Goal: Task Accomplishment & Management: Complete application form

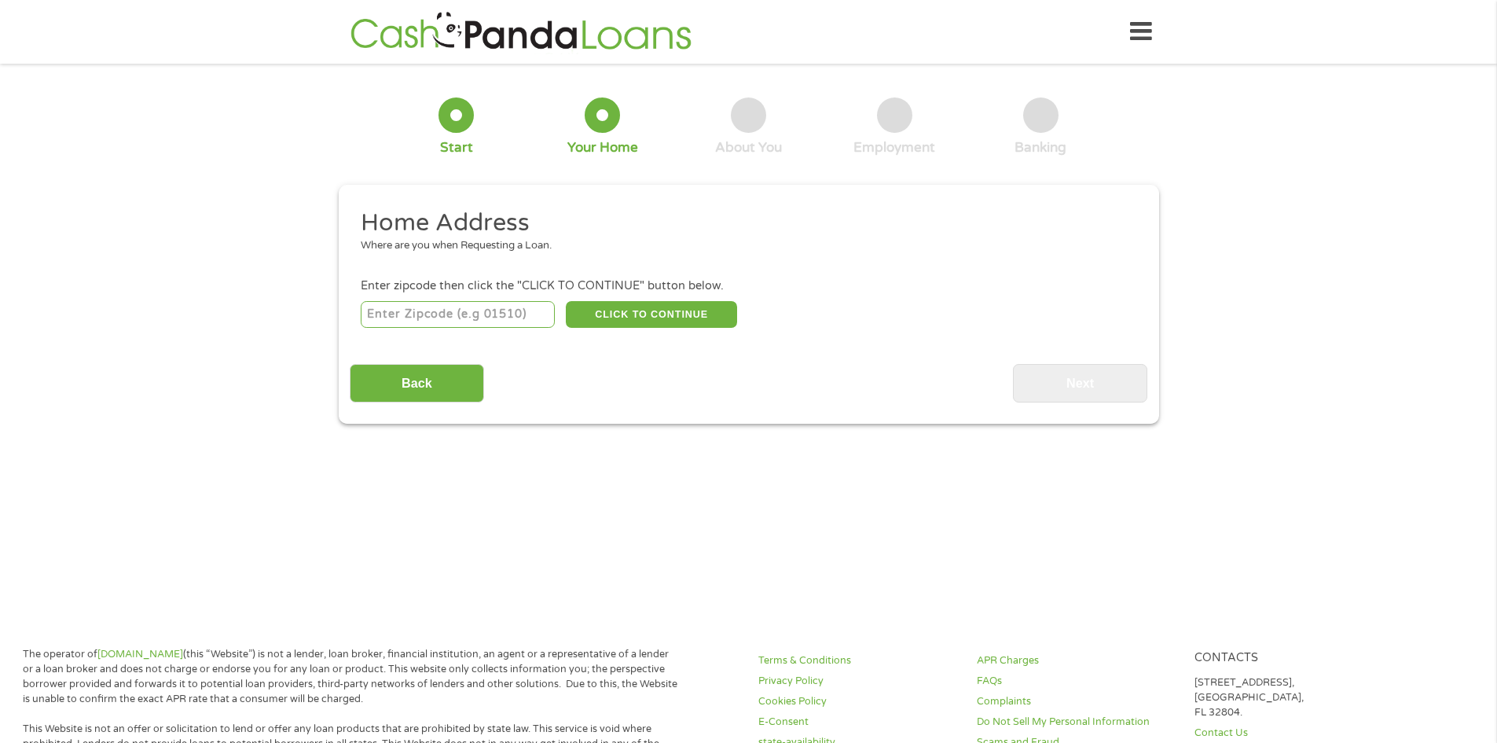
click at [391, 306] on input "number" at bounding box center [458, 314] width 194 height 27
type input "97367"
click at [689, 315] on button "CLICK TO CONTINUE" at bounding box center [651, 314] width 171 height 27
type input "97367"
type input "[GEOGRAPHIC_DATA]"
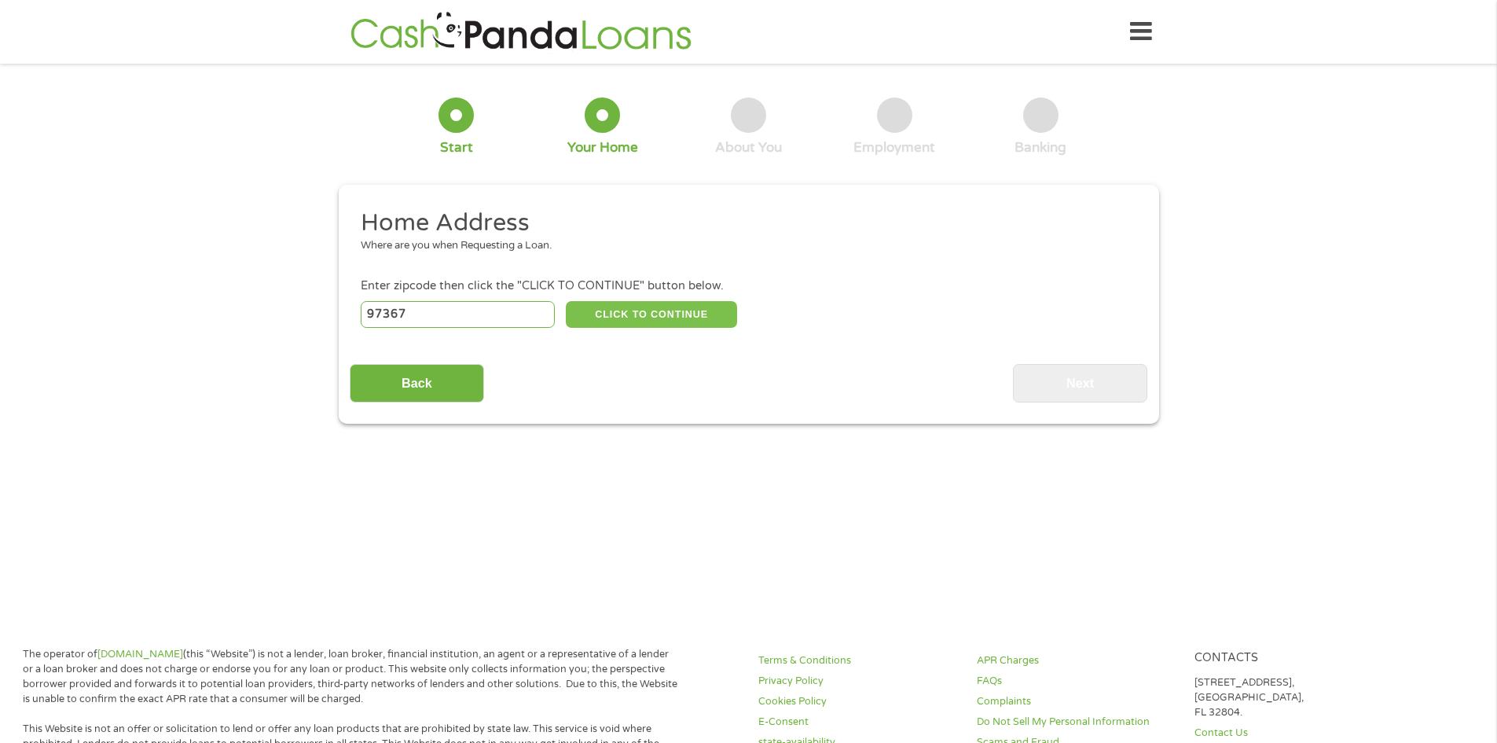
select select "[US_STATE]"
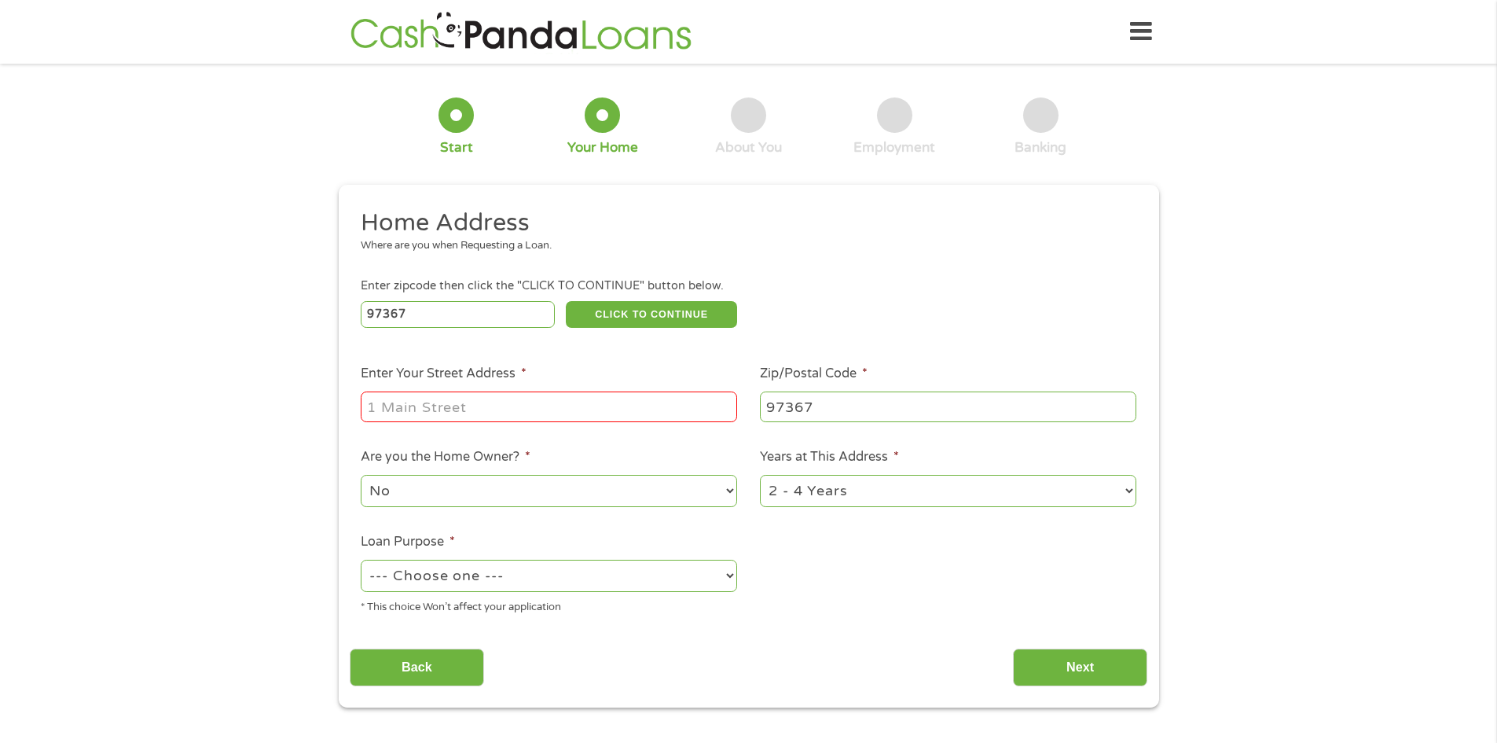
click at [446, 406] on input "Enter Your Street Address *" at bounding box center [549, 406] width 376 height 30
type input "[STREET_ADDRESS]"
click at [572, 475] on select "No Yes" at bounding box center [549, 491] width 376 height 32
select select "yes"
click at [361, 475] on select "No Yes" at bounding box center [549, 491] width 376 height 32
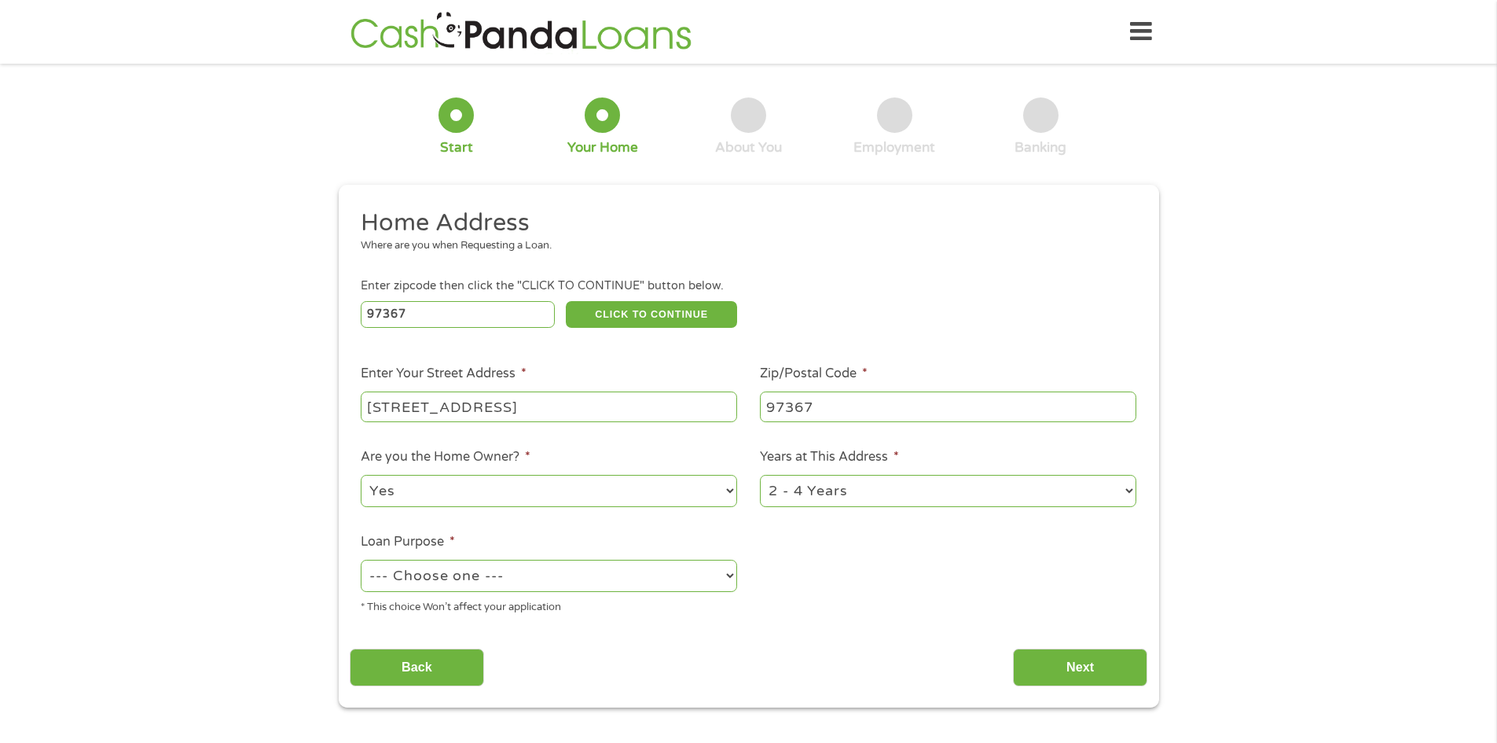
click at [504, 574] on select "--- Choose one --- Pay Bills Debt Consolidation Home Improvement Major Purchase…" at bounding box center [549, 576] width 376 height 32
select select "other"
click at [361, 560] on select "--- Choose one --- Pay Bills Debt Consolidation Home Improvement Major Purchase…" at bounding box center [549, 576] width 376 height 32
click at [1085, 666] on input "Next" at bounding box center [1080, 667] width 134 height 39
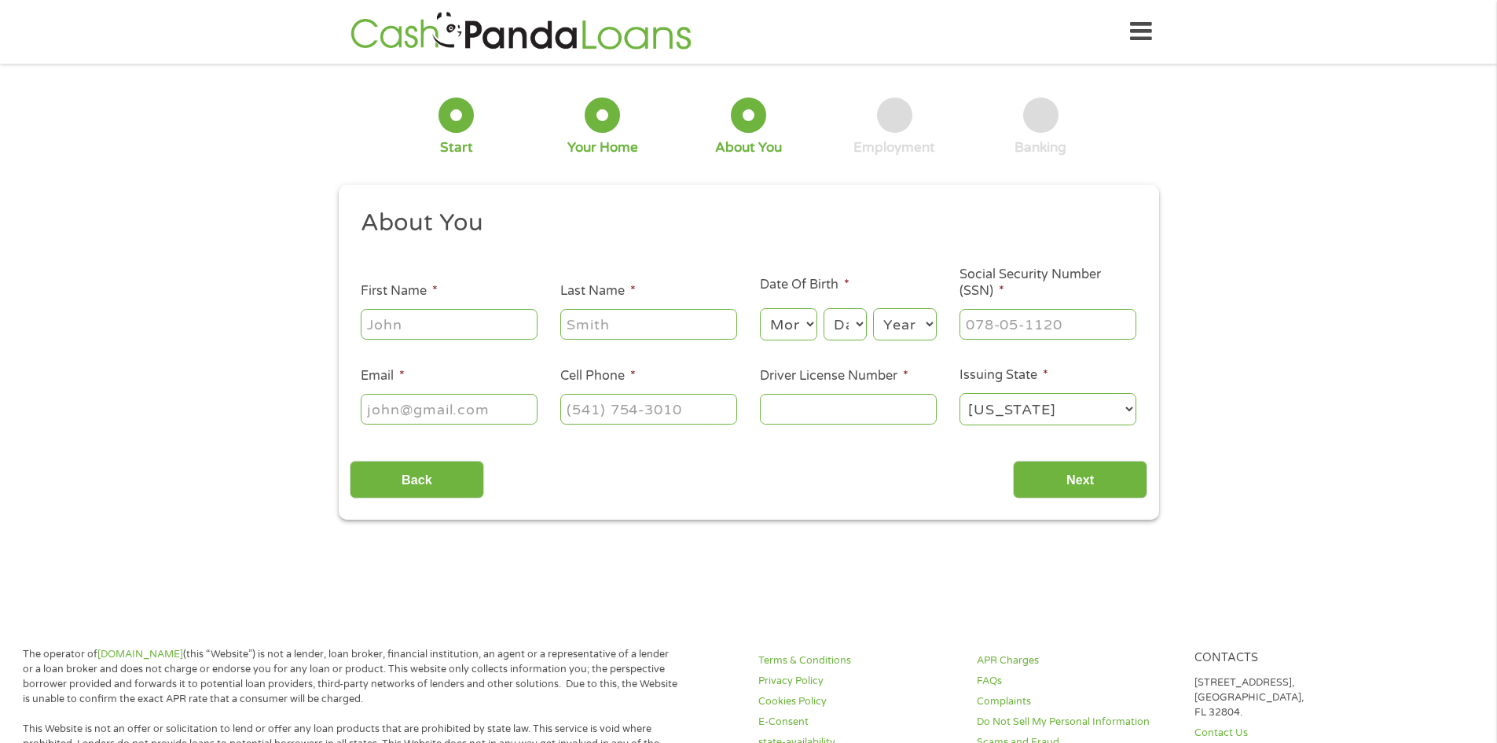
click at [392, 315] on input "First Name *" at bounding box center [449, 324] width 177 height 30
type input "[PERSON_NAME]"
click at [810, 321] on select "Month 1 2 3 4 5 6 7 8 9 10 11 12" at bounding box center [788, 324] width 57 height 32
select select "4"
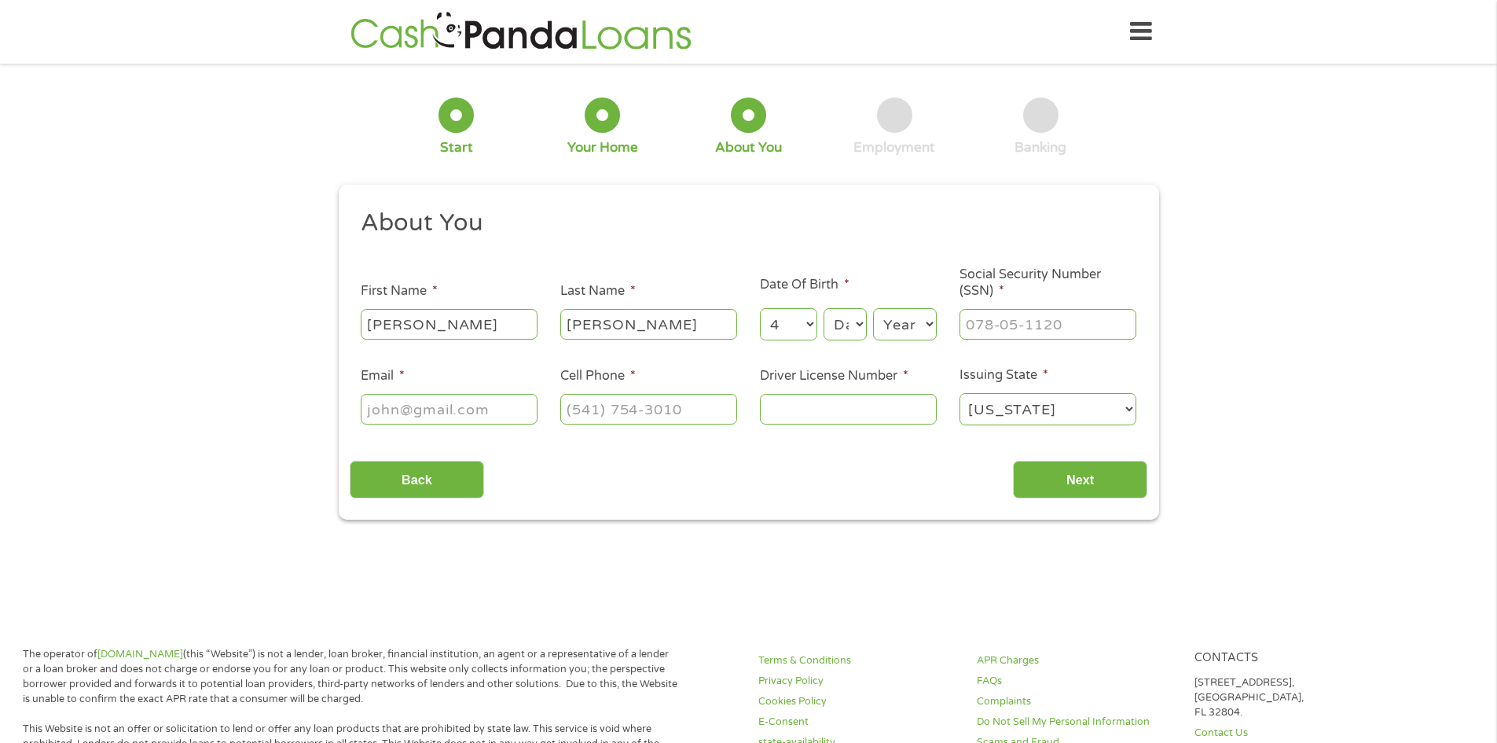
click at [760, 308] on select "Month 1 2 3 4 5 6 7 8 9 10 11 12" at bounding box center [788, 324] width 57 height 32
click at [850, 321] on select "Day 1 2 3 4 5 6 7 8 9 10 11 12 13 14 15 16 17 18 19 20 21 22 23 24 25 26 27 28 …" at bounding box center [845, 324] width 42 height 32
select select "27"
click at [824, 308] on select "Day 1 2 3 4 5 6 7 8 9 10 11 12 13 14 15 16 17 18 19 20 21 22 23 24 25 26 27 28 …" at bounding box center [845, 324] width 42 height 32
click at [929, 322] on select "Year [DATE] 2006 2005 2004 2003 2002 2001 2000 1999 1998 1997 1996 1995 1994 19…" at bounding box center [905, 324] width 64 height 32
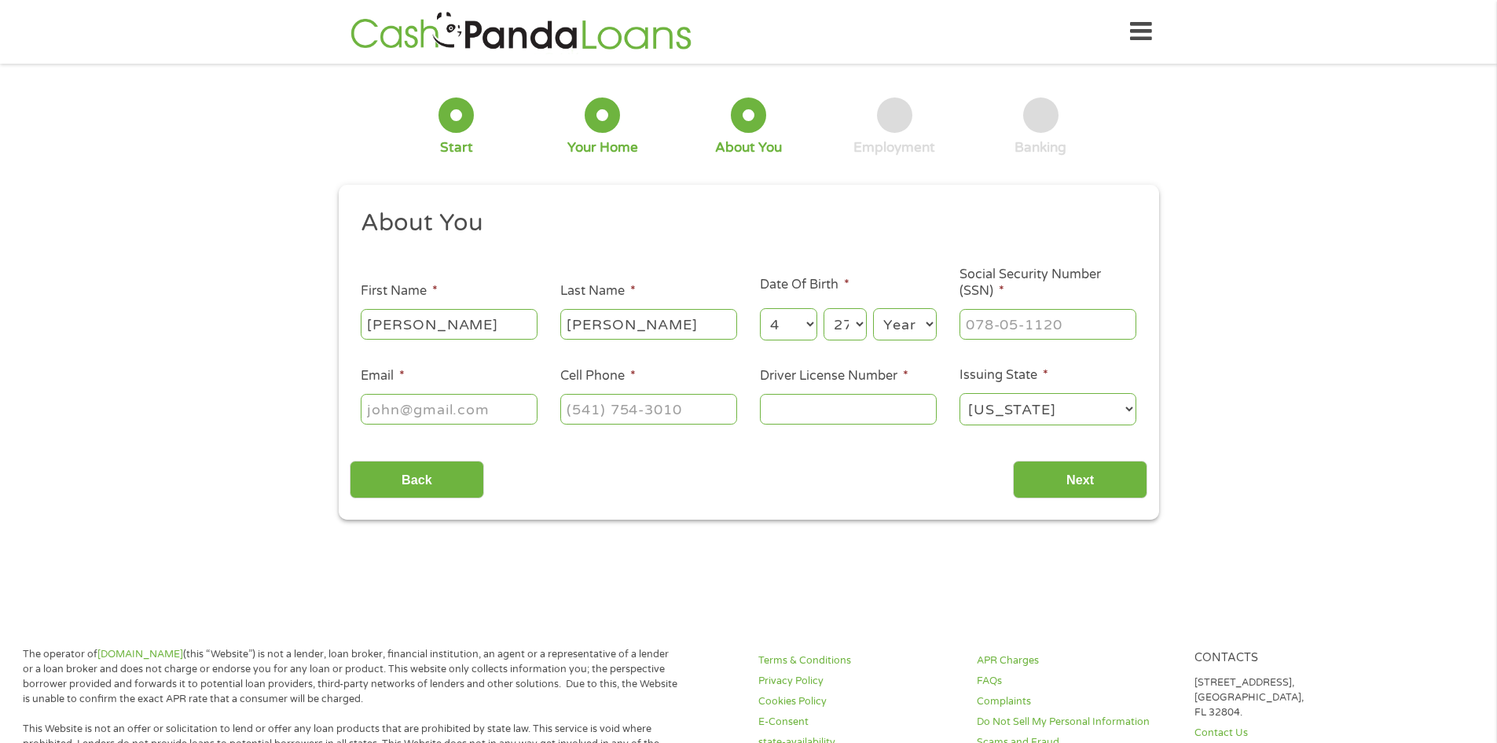
select select "1970"
click at [873, 308] on select "Year [DATE] 2006 2005 2004 2003 2002 2001 2000 1999 1998 1997 1996 1995 1994 19…" at bounding box center [905, 324] width 64 height 32
click at [999, 332] on input "___-__-____" at bounding box center [1048, 324] width 177 height 30
type input "568-87-8764"
click at [458, 406] on input "Email *" at bounding box center [449, 409] width 177 height 30
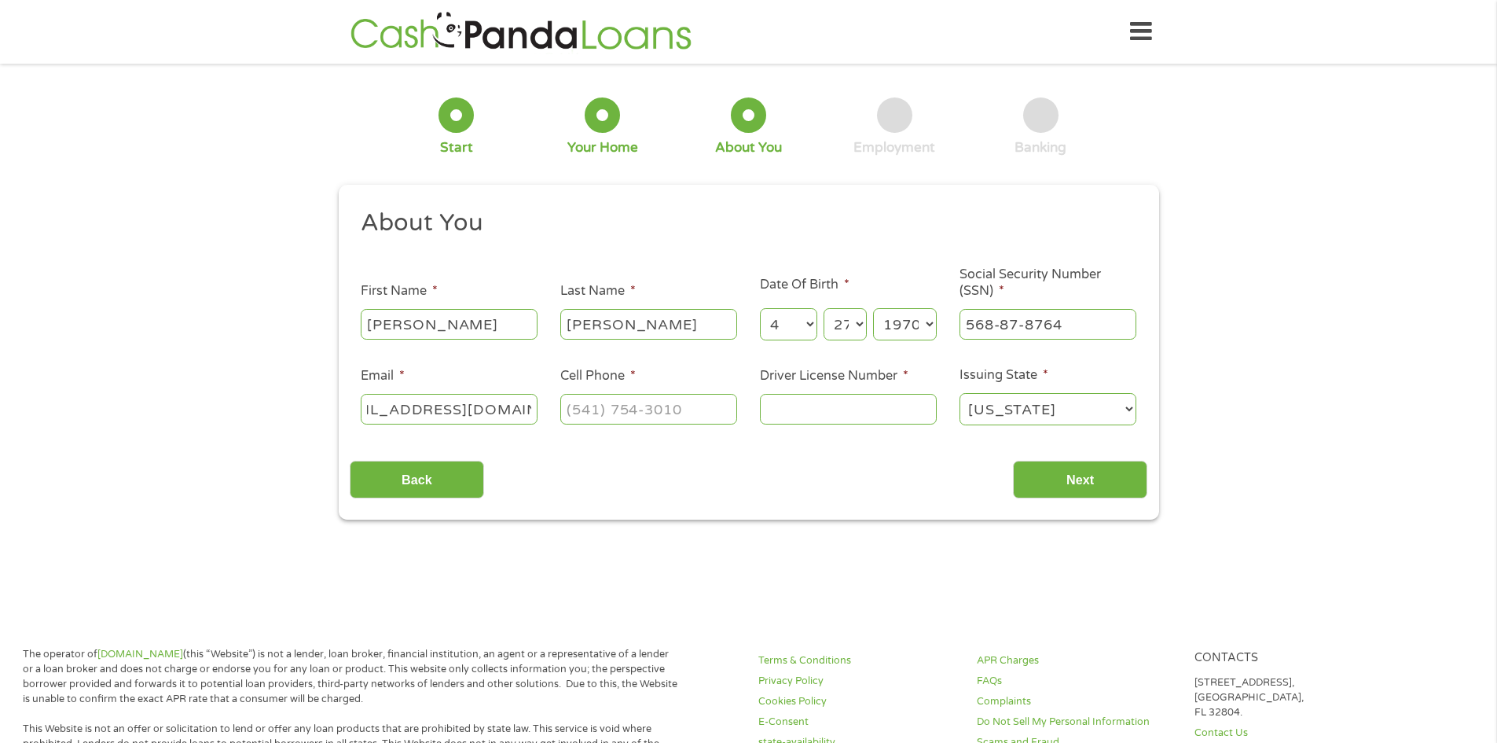
scroll to position [0, 61]
type input "[EMAIL_ADDRESS][DOMAIN_NAME]"
click at [599, 417] on input "(___) ___-____" at bounding box center [648, 409] width 177 height 30
type input "[PHONE_NUMBER]"
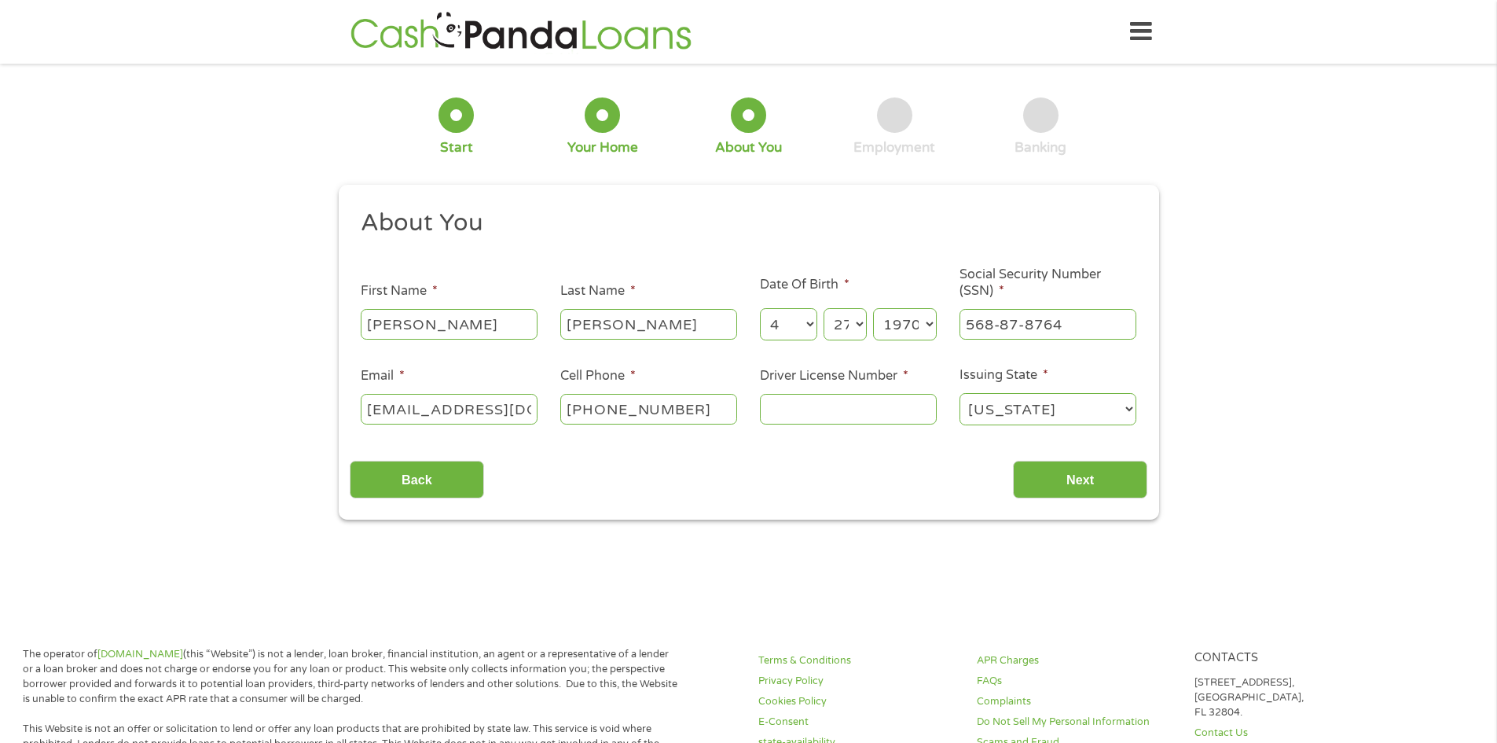
click at [794, 408] on input "Driver License Number *" at bounding box center [848, 409] width 177 height 30
type input "A461036"
click at [1085, 479] on input "Next" at bounding box center [1080, 480] width 134 height 39
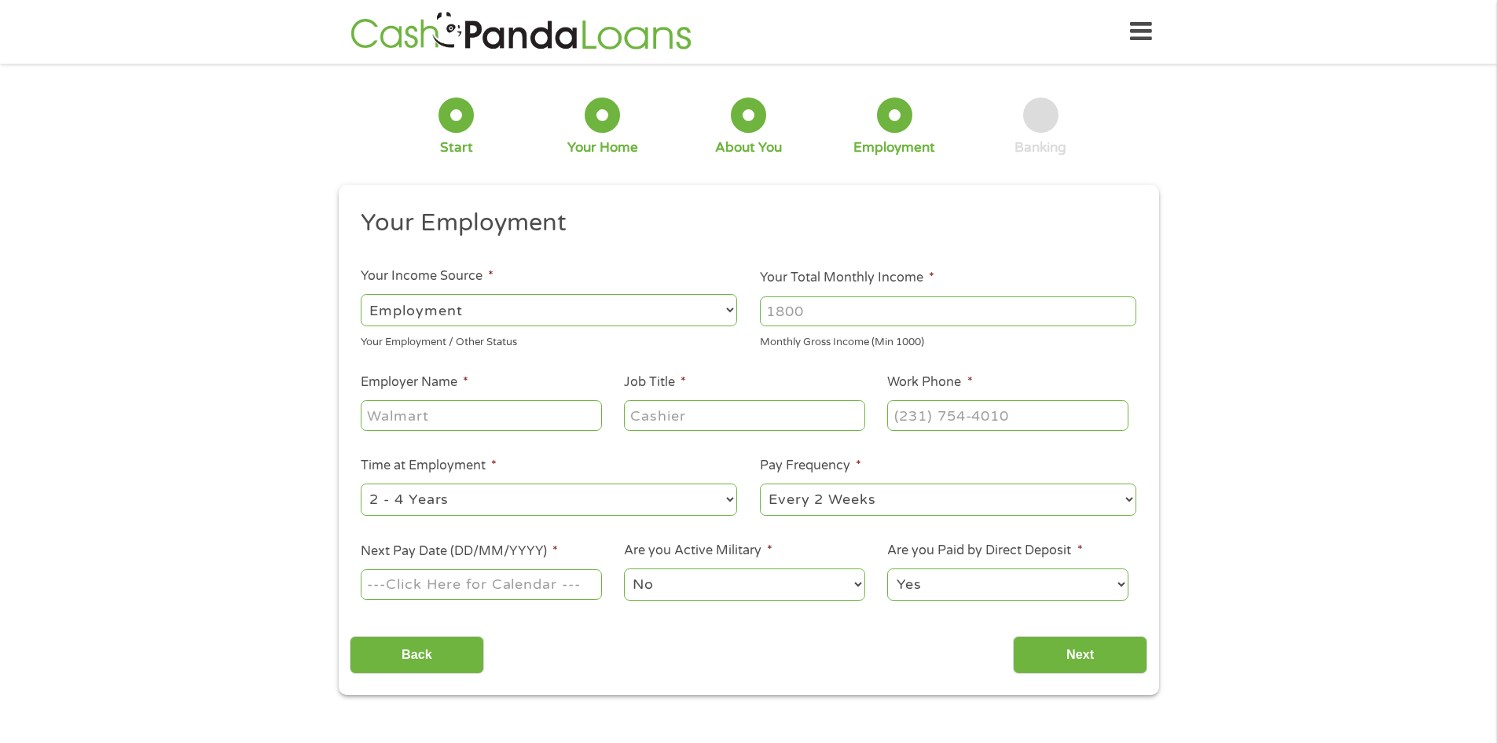
scroll to position [6, 6]
click at [806, 319] on input "Your Total Monthly Income *" at bounding box center [948, 311] width 376 height 30
type input "2100"
click at [415, 417] on input "Employer Name *" at bounding box center [481, 415] width 240 height 30
type input "PUBLIC PARTNERSHIP"
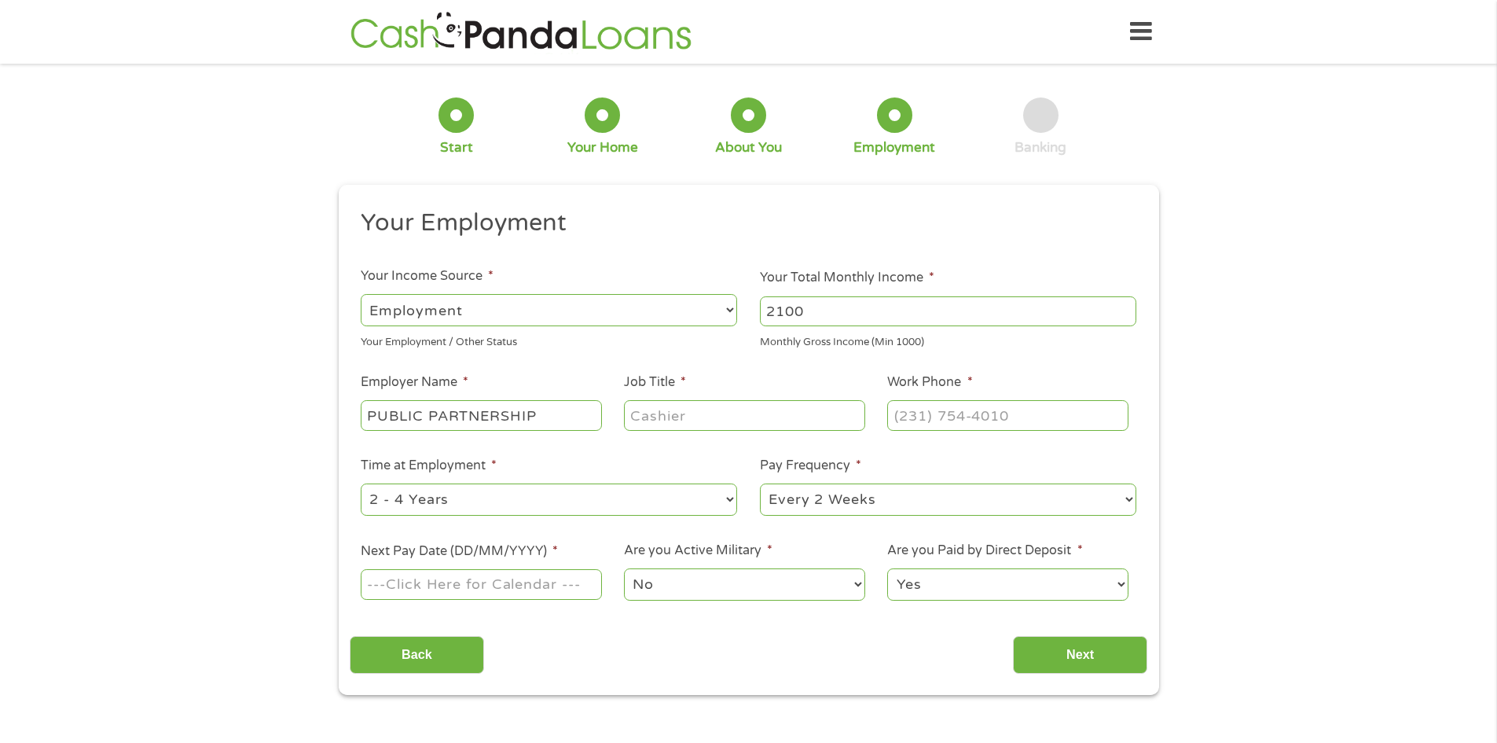
click at [651, 417] on input "Job Title *" at bounding box center [744, 415] width 240 height 30
type input "CARE TAKER"
click at [924, 420] on input "(___) ___-____" at bounding box center [1007, 415] width 240 height 30
type input "[PHONE_NUMBER]"
click at [707, 496] on select "--- Choose one --- 1 Year or less 1 - 2 Years 2 - 4 Years Over 4 Years" at bounding box center [549, 499] width 376 height 32
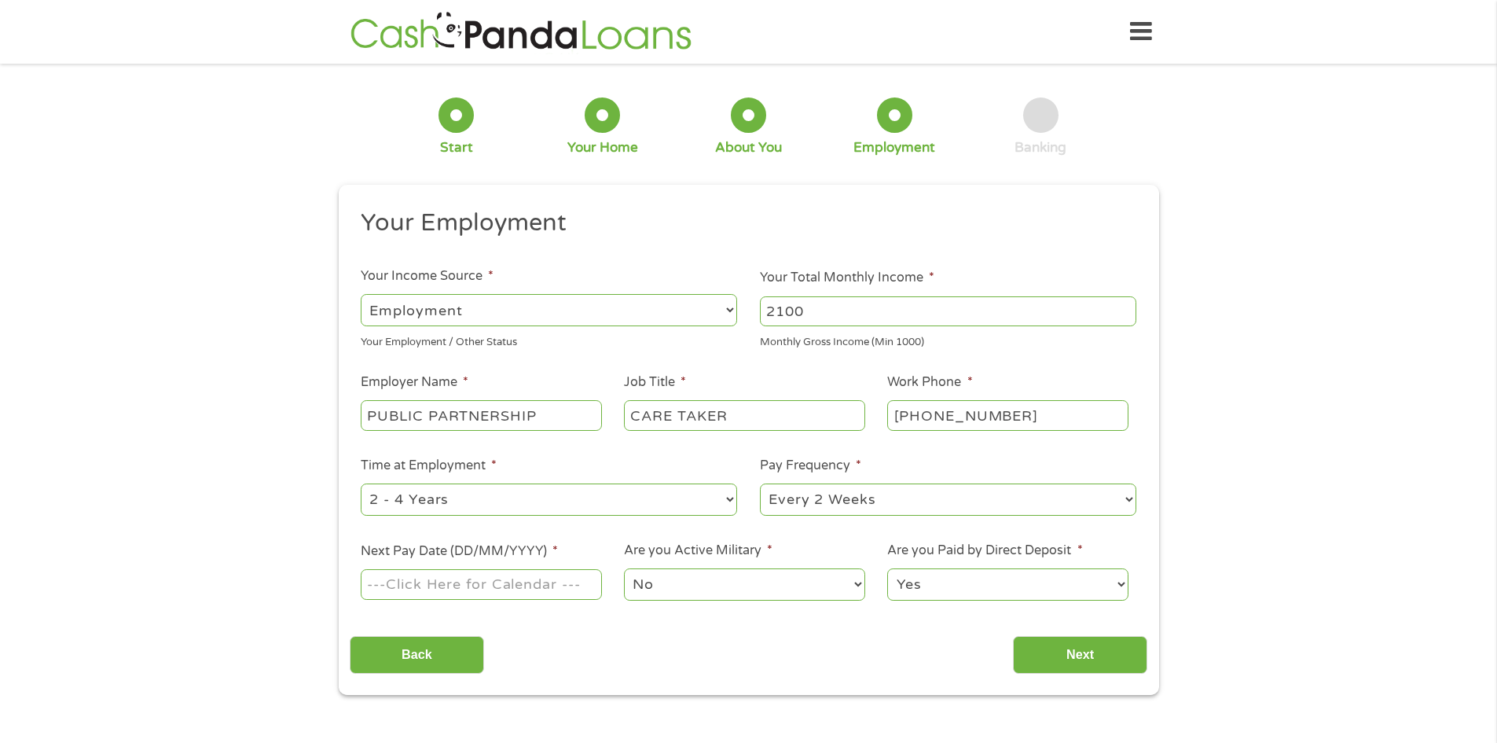
select select "60months"
click at [361, 483] on select "--- Choose one --- 1 Year or less 1 - 2 Years 2 - 4 Years Over 4 Years" at bounding box center [549, 499] width 376 height 32
click at [494, 578] on input "Next Pay Date (DD/MM/YYYY) *" at bounding box center [481, 584] width 240 height 30
type input "[DATE]"
click at [1092, 656] on input "Next" at bounding box center [1080, 655] width 134 height 39
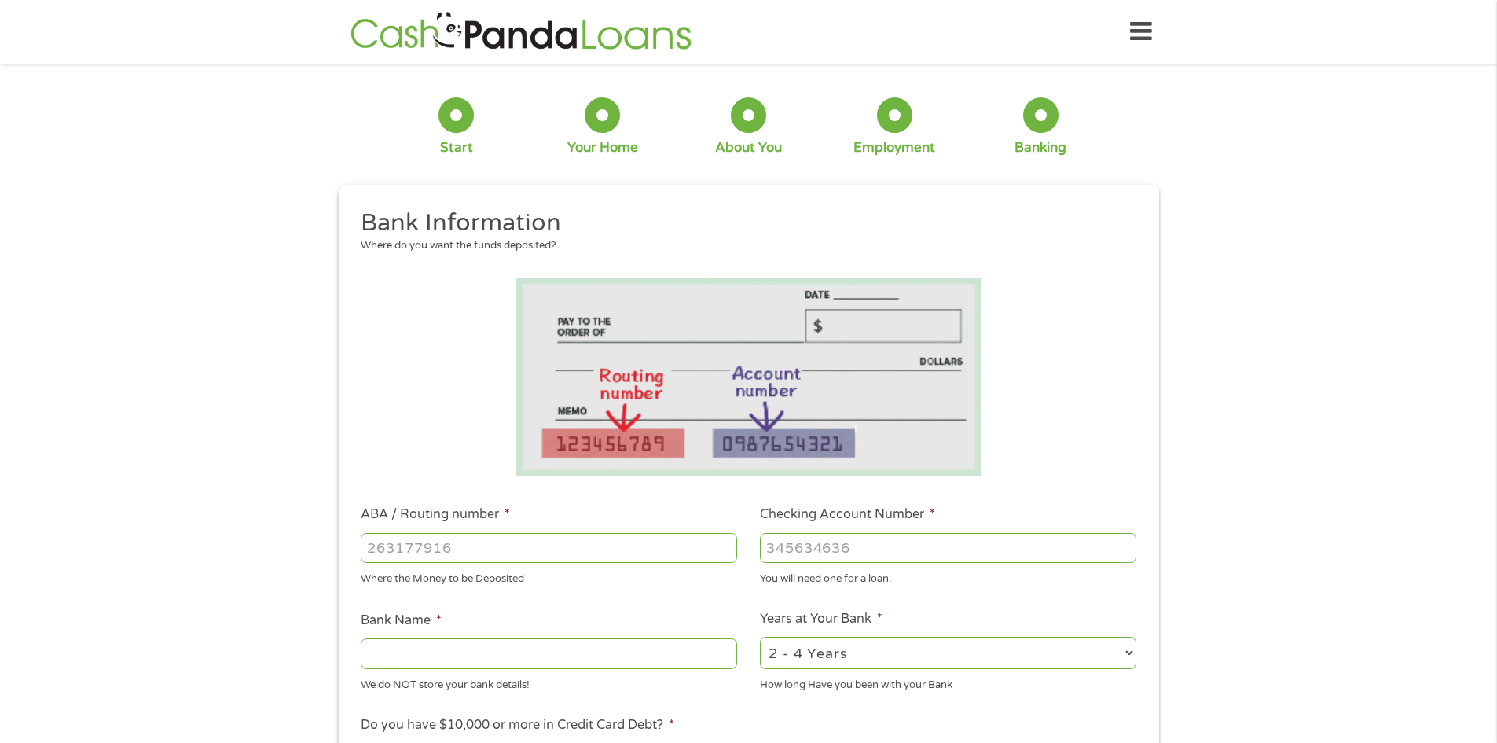
click at [410, 545] on input "ABA / Routing number *" at bounding box center [549, 548] width 376 height 30
type input "325070980"
type input "[US_STATE] FEDERALNA"
type input "325070980"
click at [794, 542] on input "Checking Account Number *" at bounding box center [948, 548] width 376 height 30
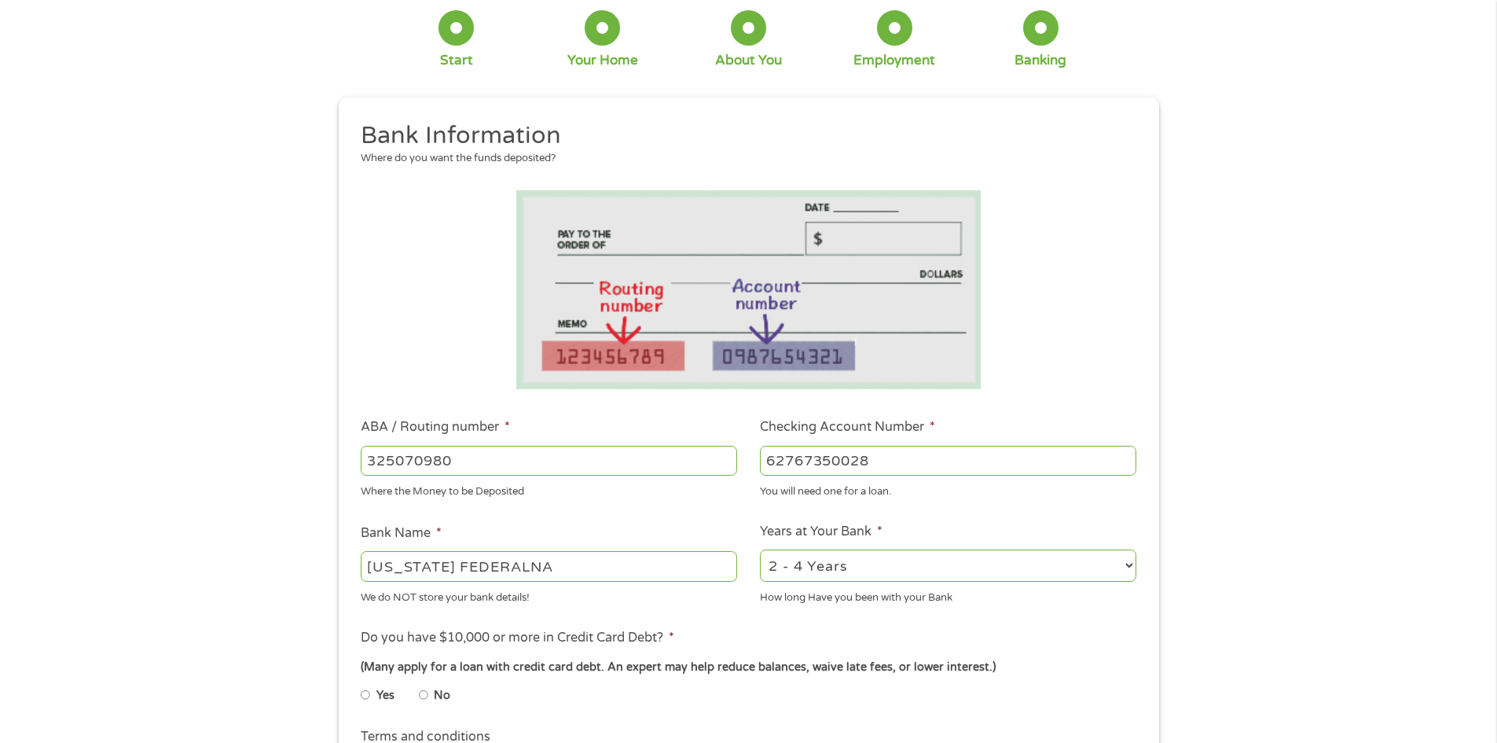
scroll to position [105, 0]
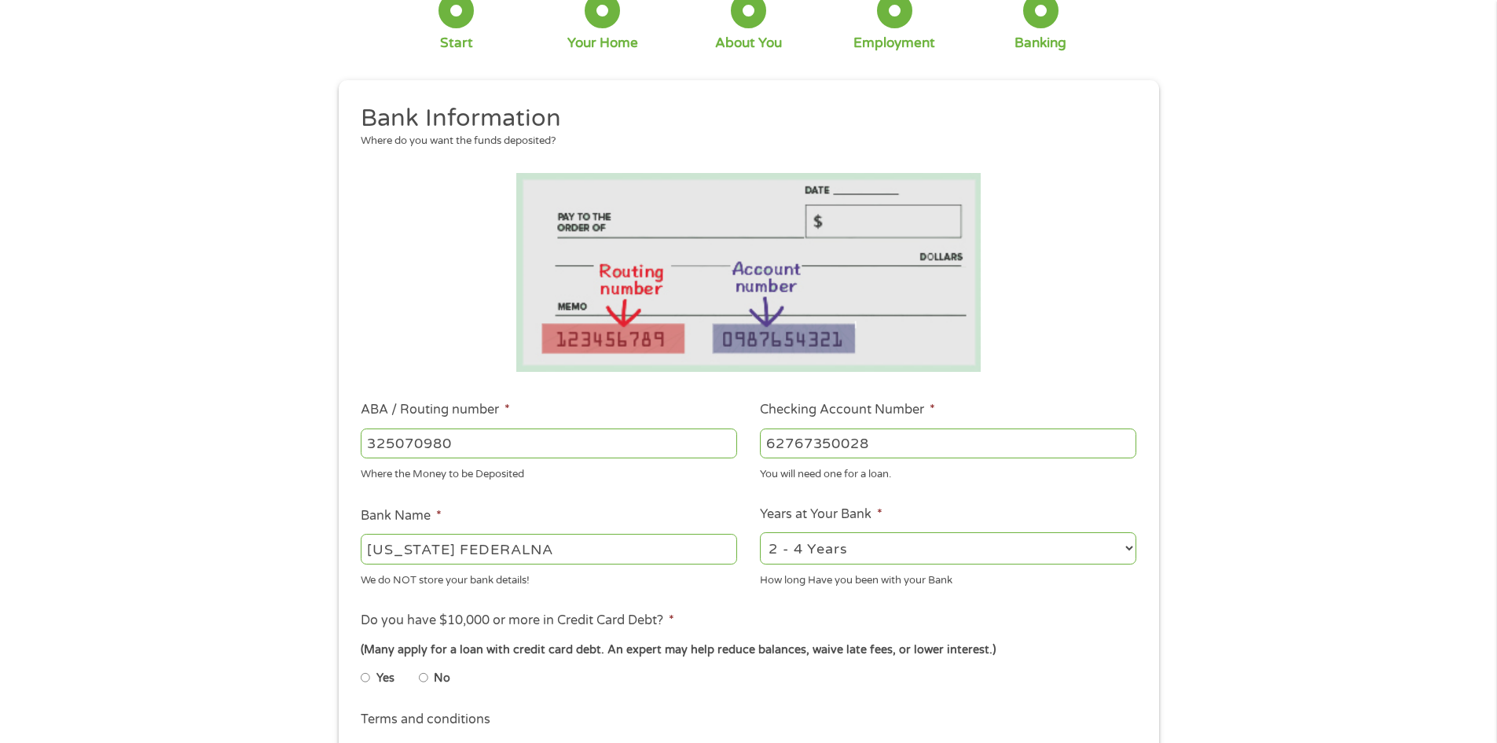
type input "62767350028"
click at [498, 585] on div "We do NOT store your bank details!" at bounding box center [549, 577] width 376 height 21
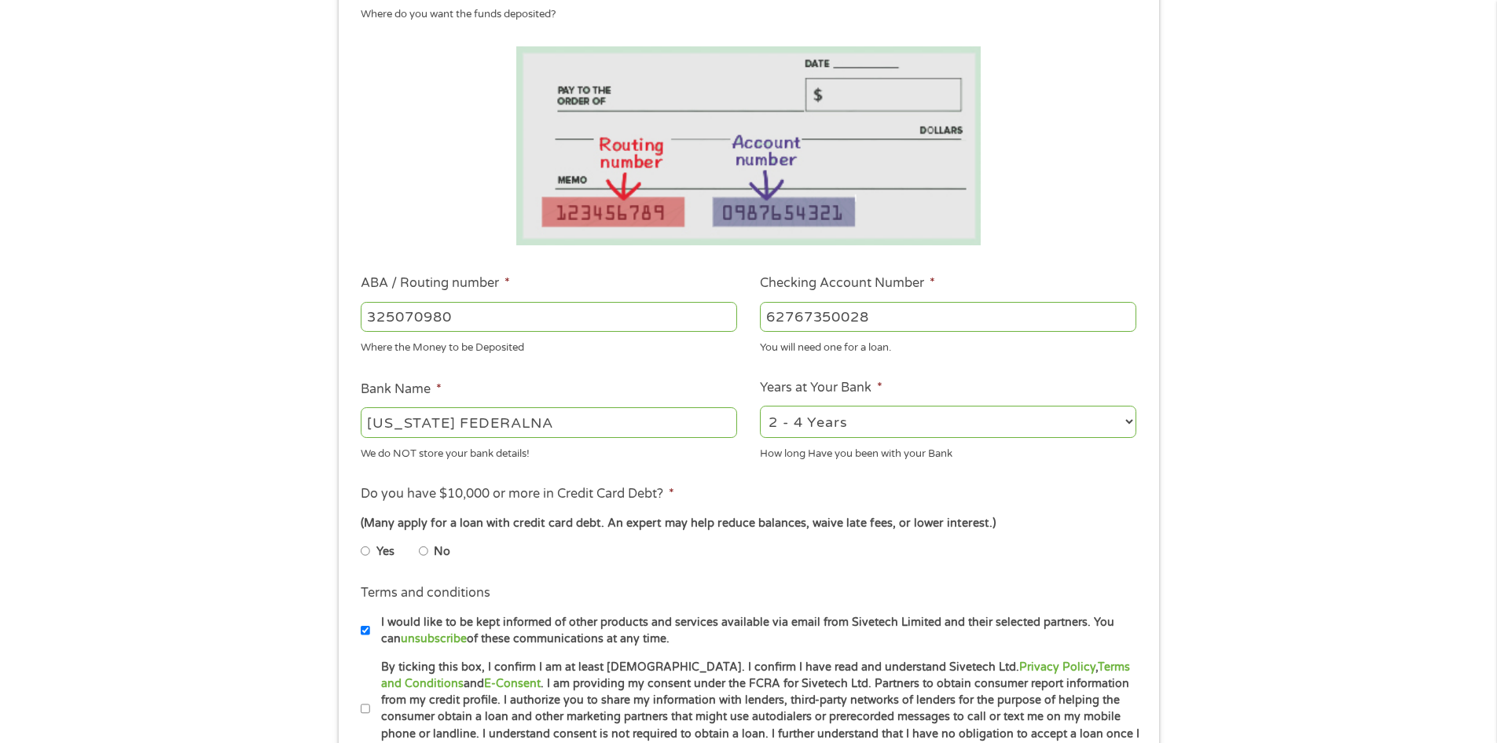
scroll to position [236, 0]
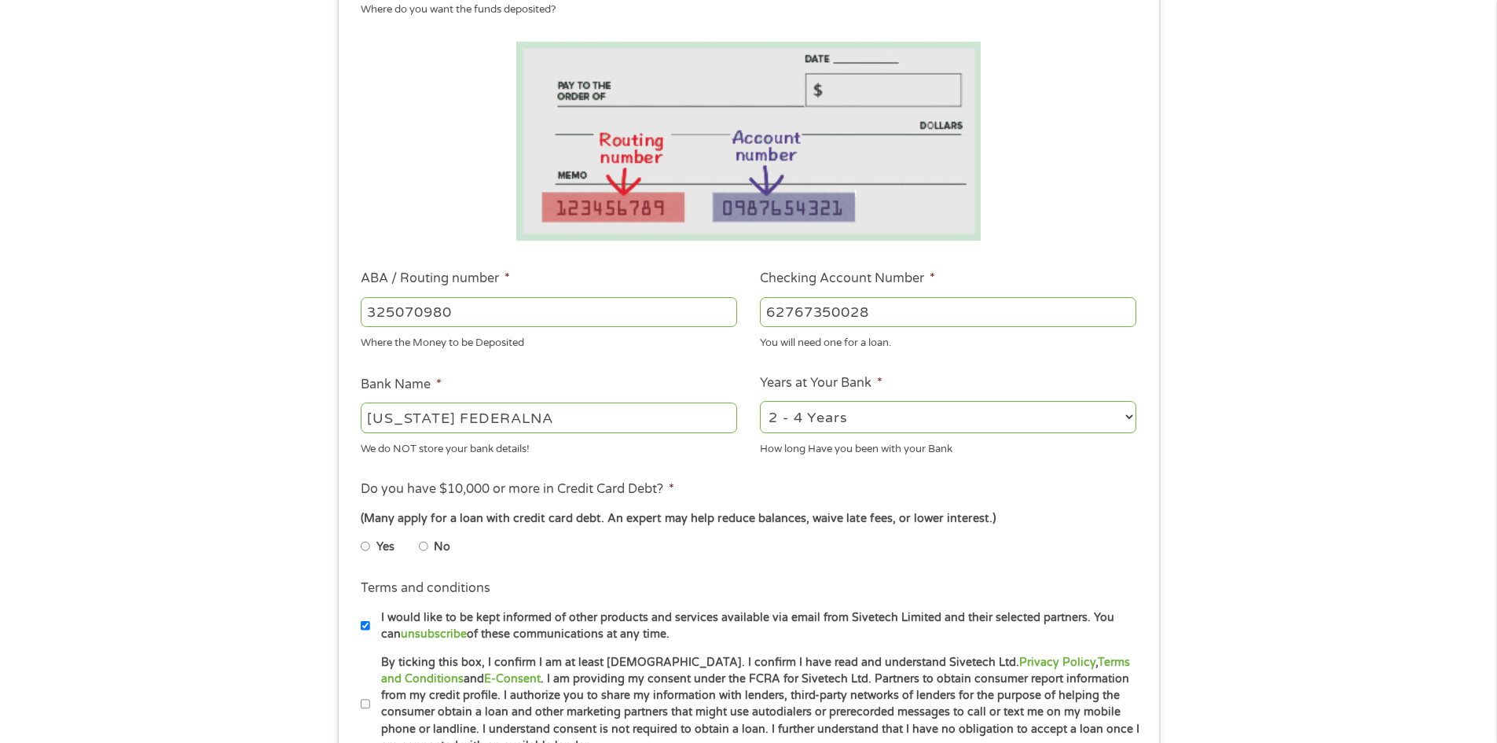
click at [422, 538] on input "No" at bounding box center [423, 546] width 9 height 25
radio input "true"
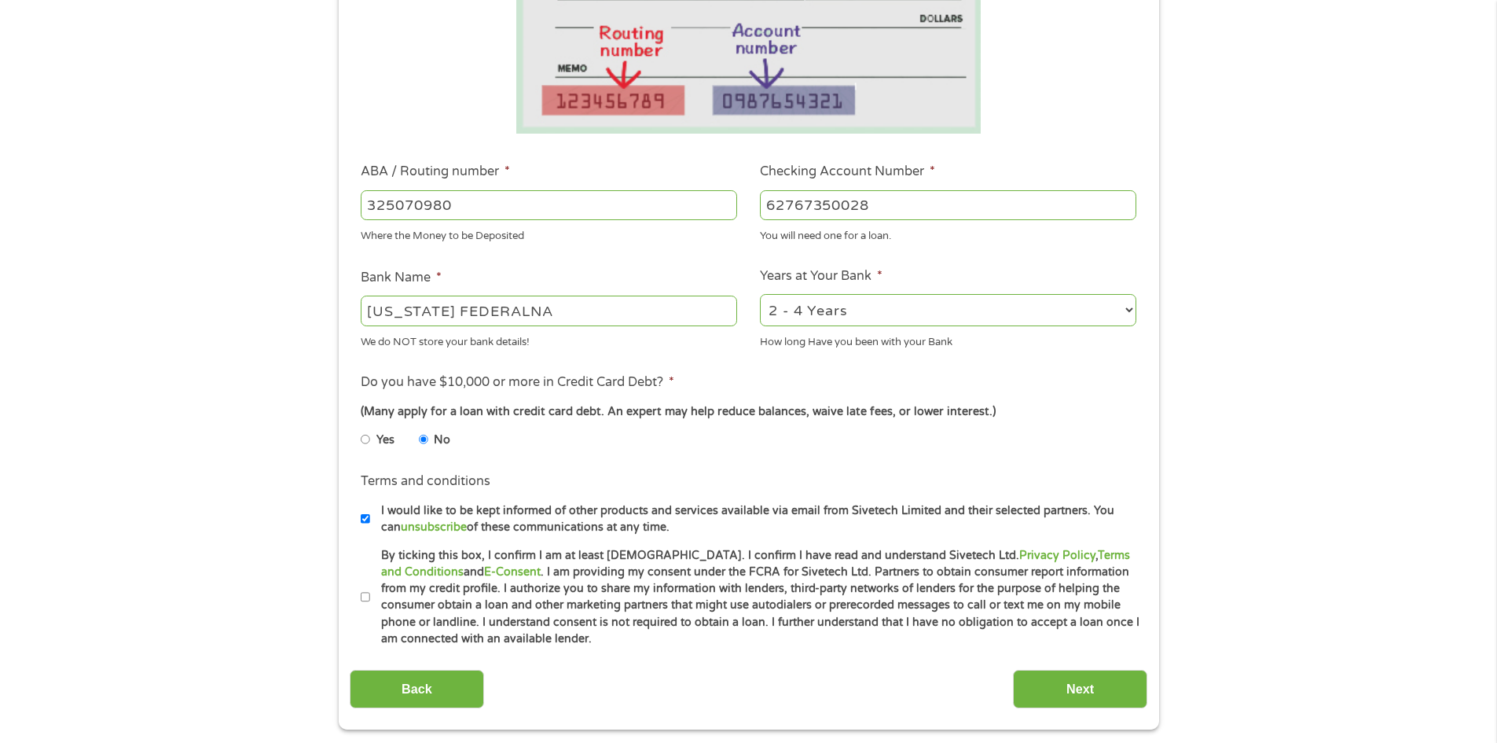
scroll to position [393, 0]
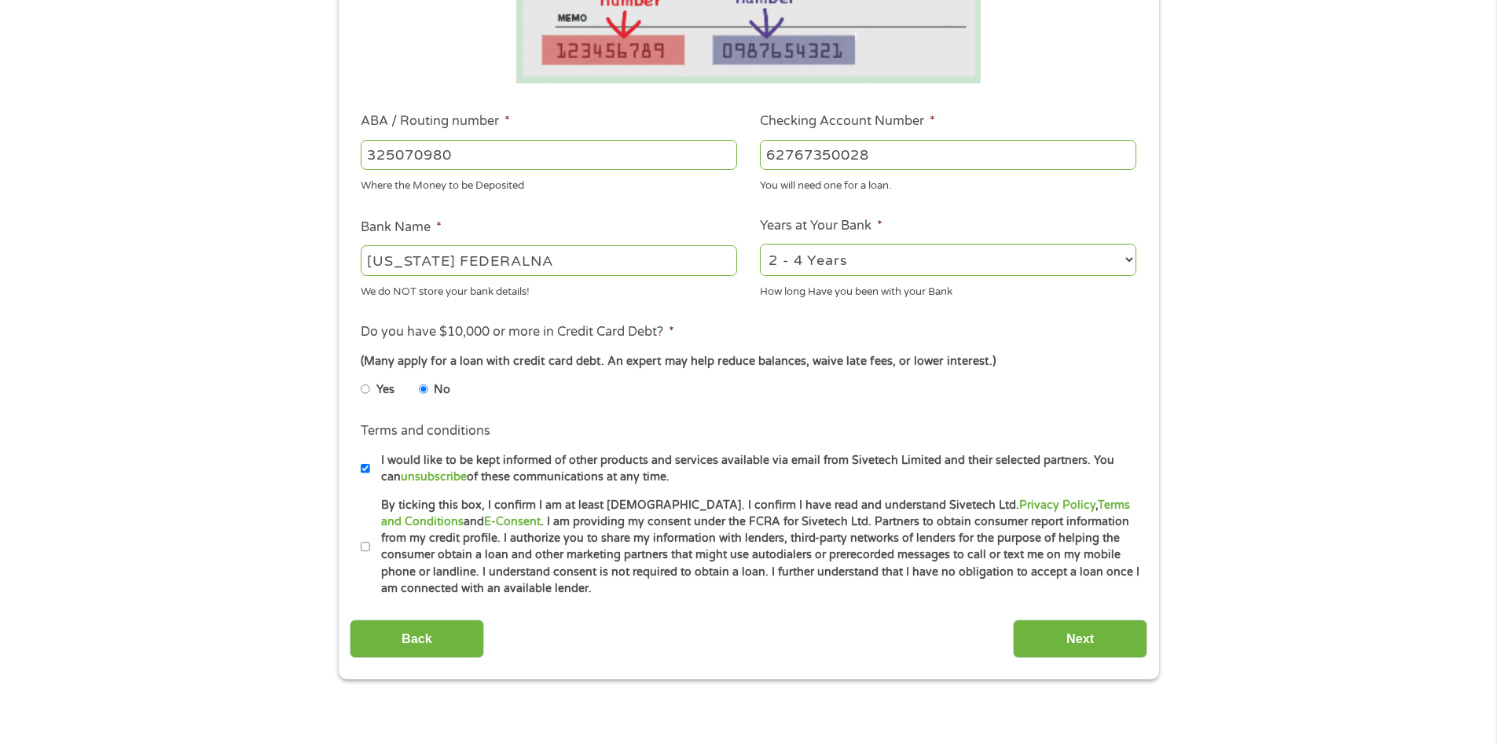
click at [365, 540] on input "By ticking this box, I confirm I am at least [DEMOGRAPHIC_DATA]. I confirm I ha…" at bounding box center [365, 546] width 9 height 25
checkbox input "true"
click at [1059, 633] on input "Next" at bounding box center [1080, 638] width 134 height 39
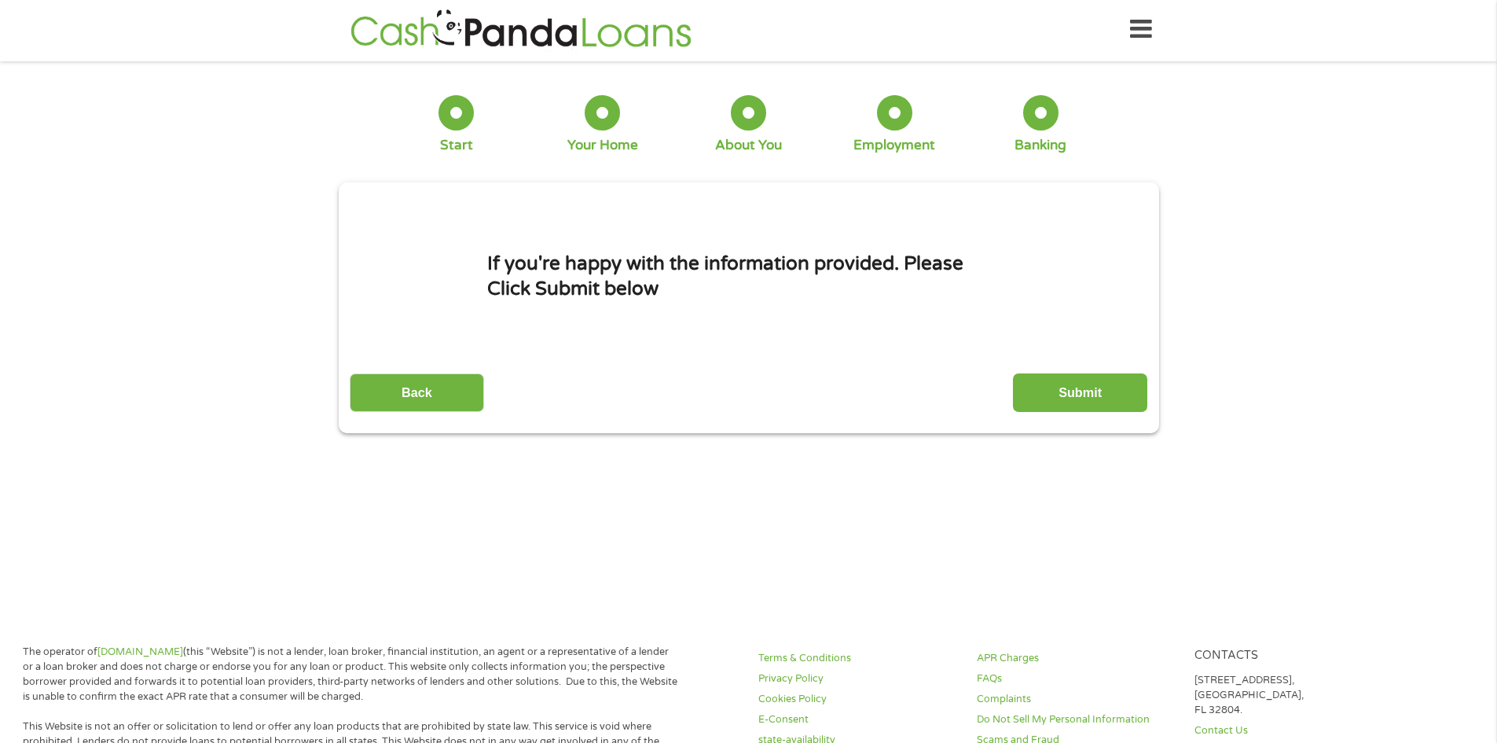
scroll to position [0, 0]
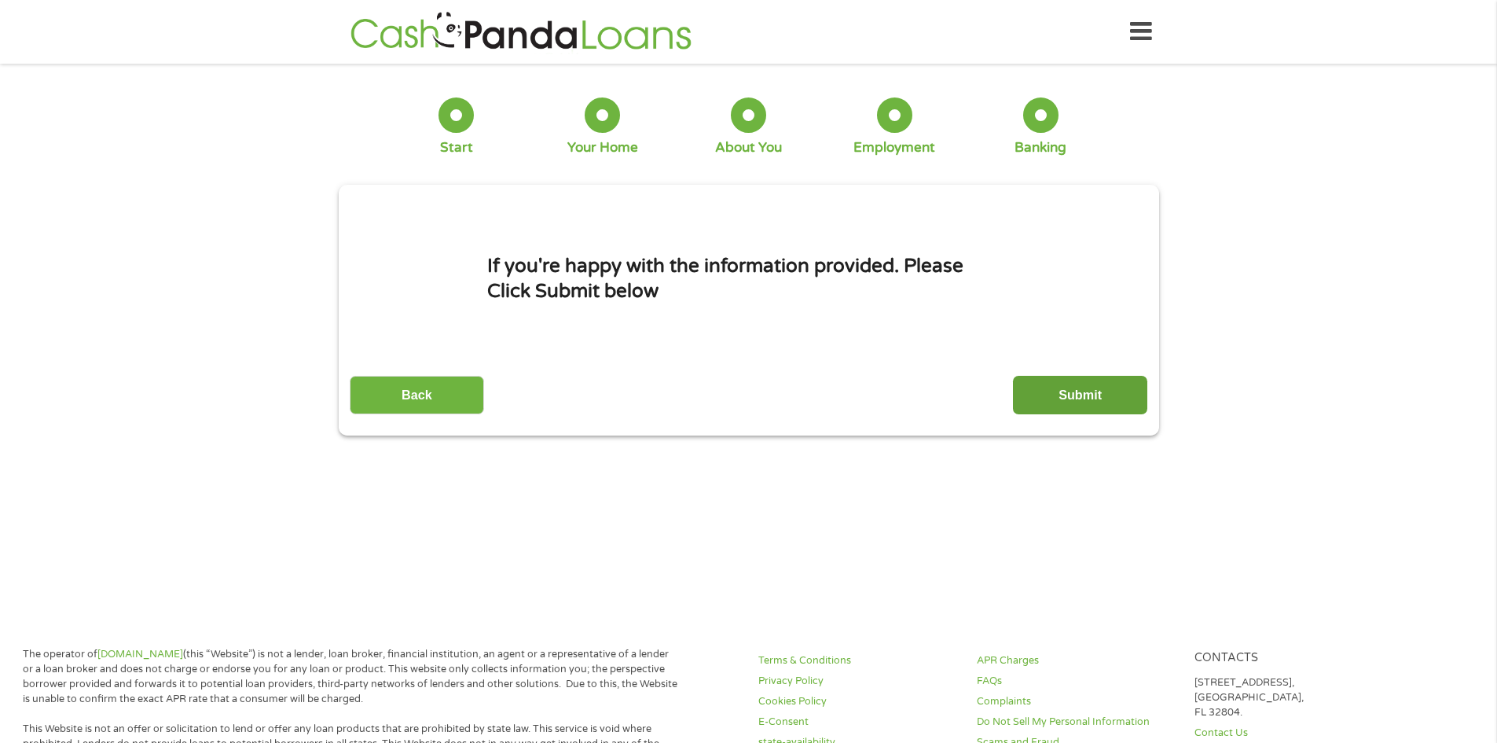
click at [1088, 390] on input "Submit" at bounding box center [1080, 395] width 134 height 39
